Goal: Information Seeking & Learning: Check status

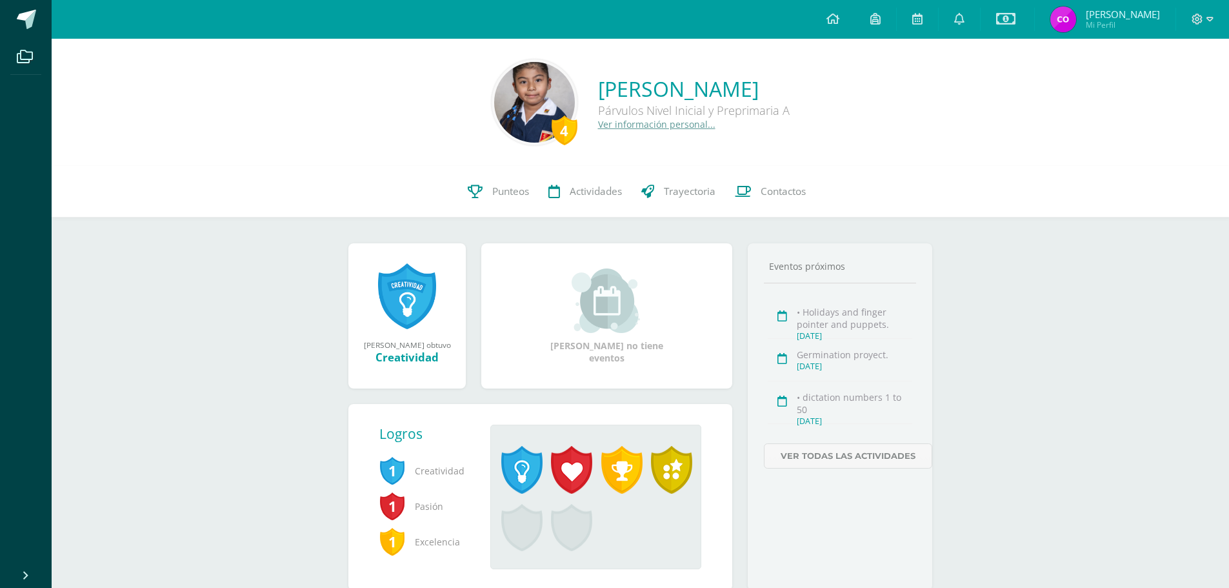
scroll to position [44, 0]
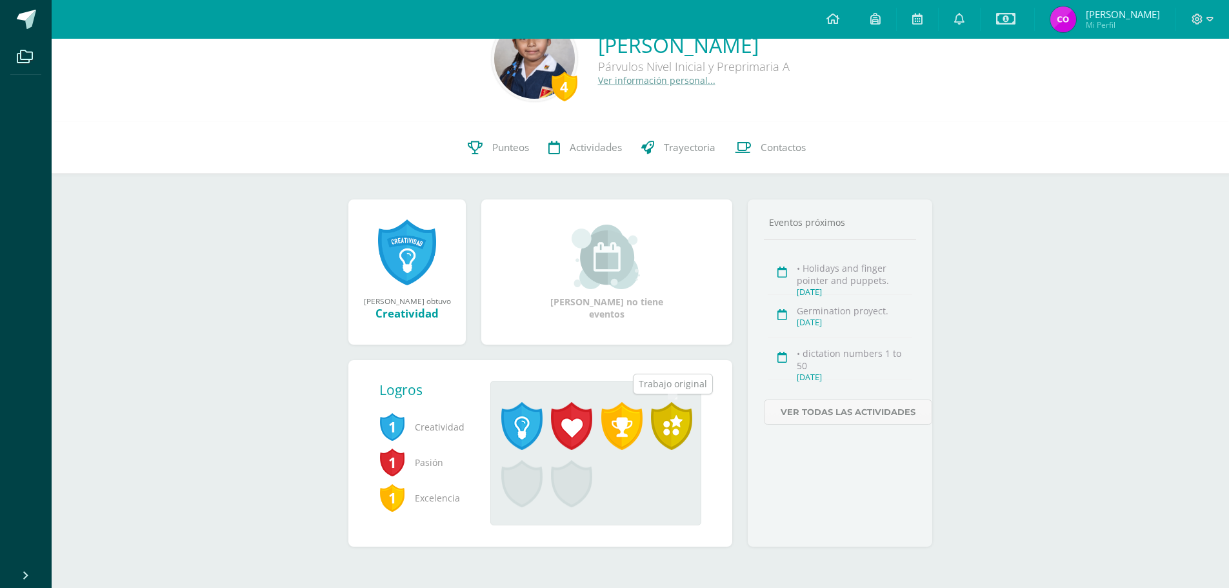
click at [676, 421] on span at bounding box center [671, 426] width 41 height 48
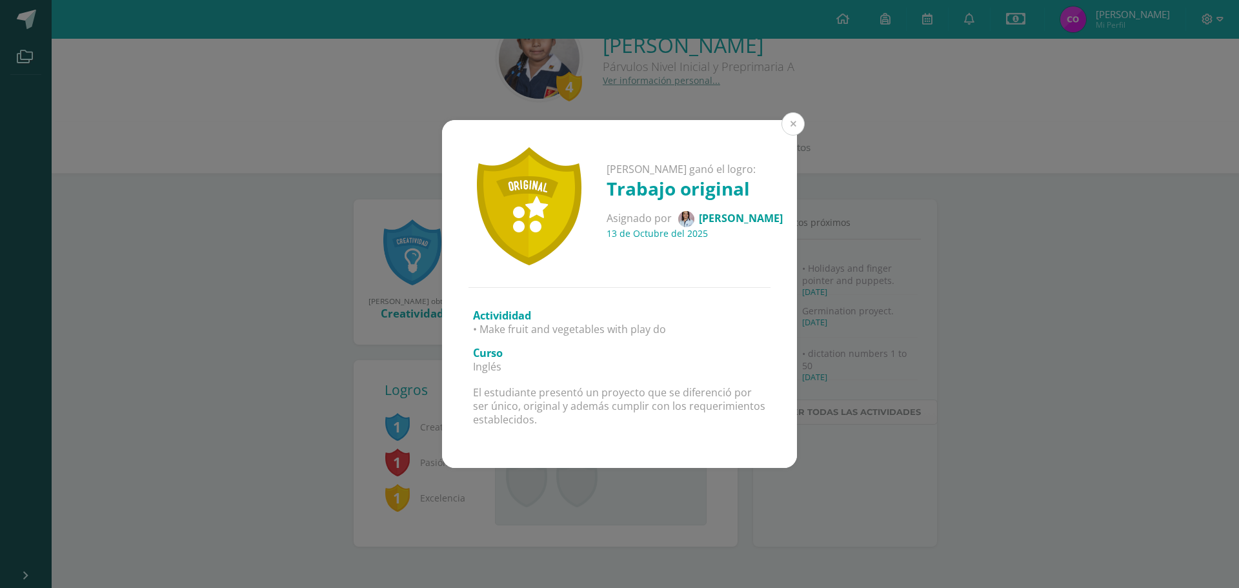
click at [799, 125] on button at bounding box center [792, 123] width 23 height 23
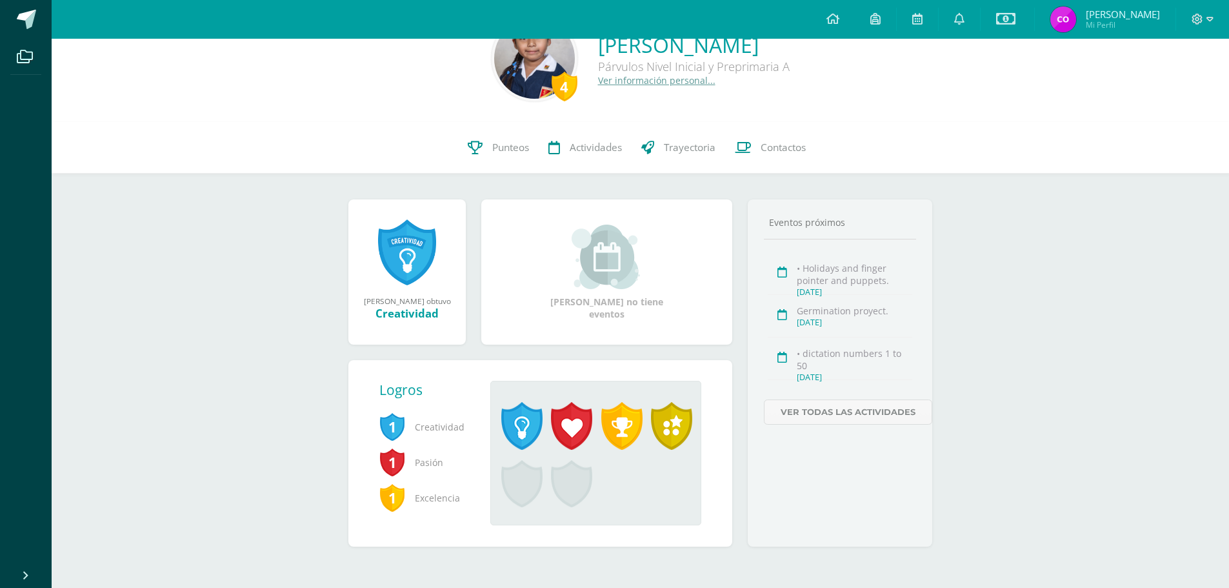
click at [392, 248] on link at bounding box center [407, 252] width 58 height 67
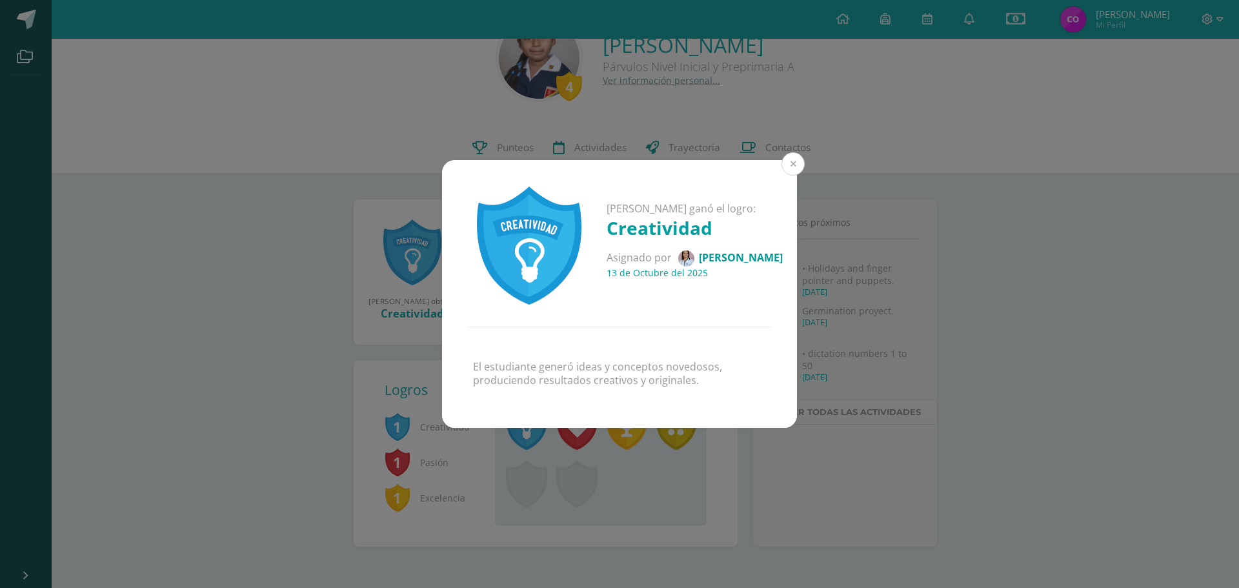
click at [794, 165] on button at bounding box center [792, 163] width 23 height 23
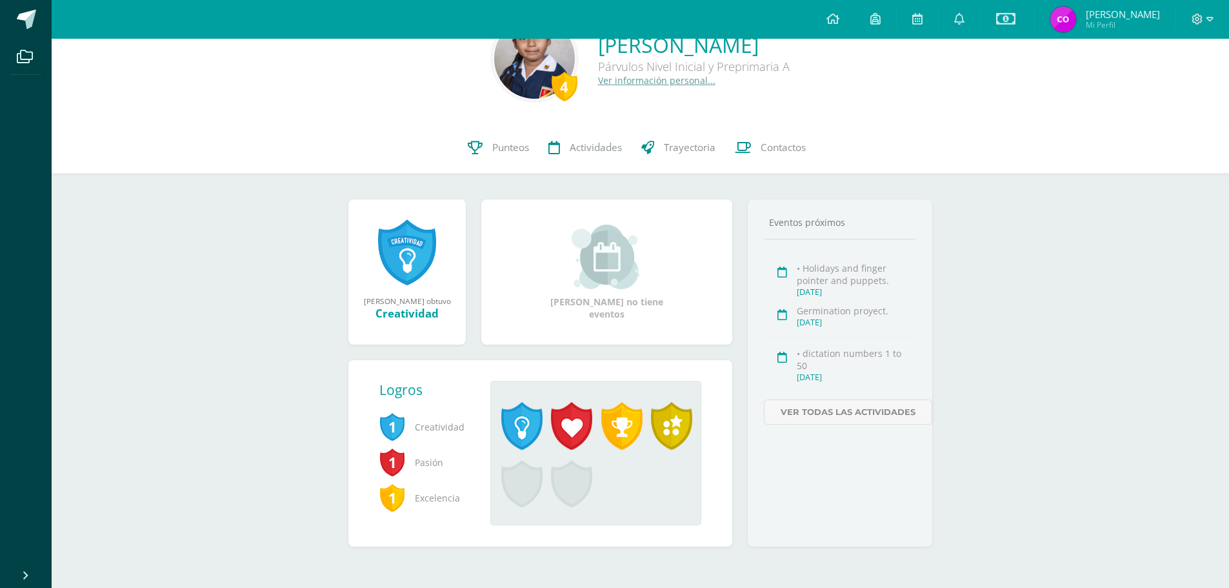
scroll to position [0, 0]
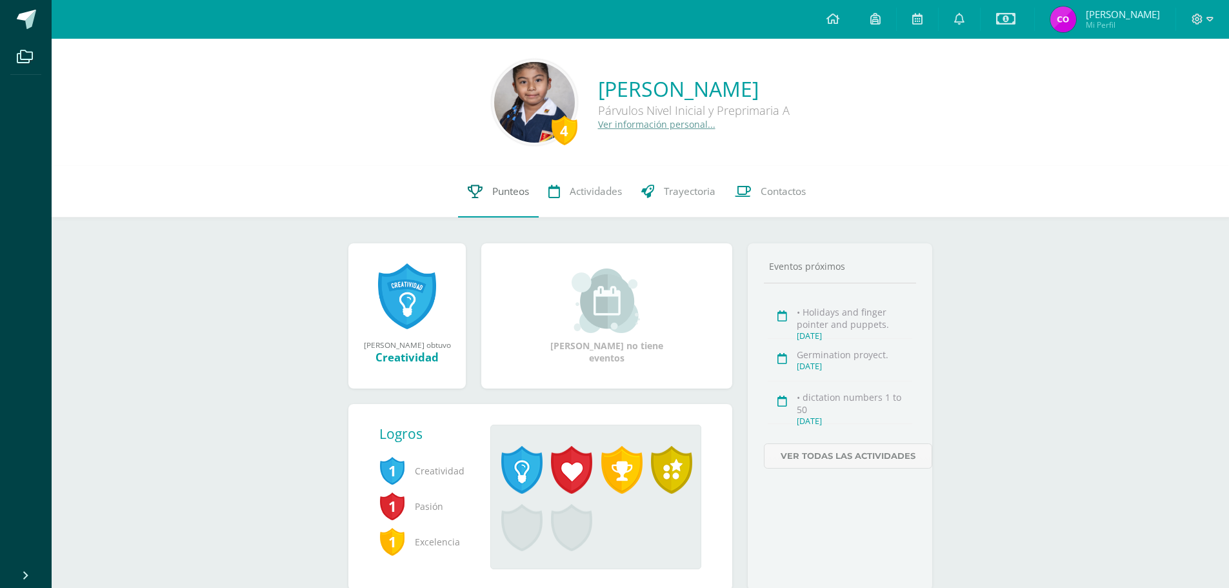
click at [507, 192] on span "Punteos" at bounding box center [510, 192] width 37 height 14
